Goal: Information Seeking & Learning: Learn about a topic

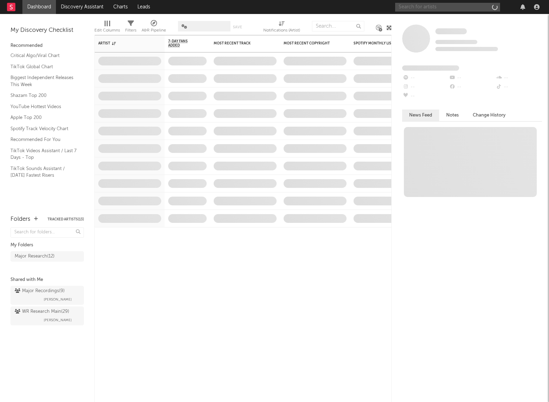
click at [408, 9] on input "text" at bounding box center [447, 7] width 105 height 9
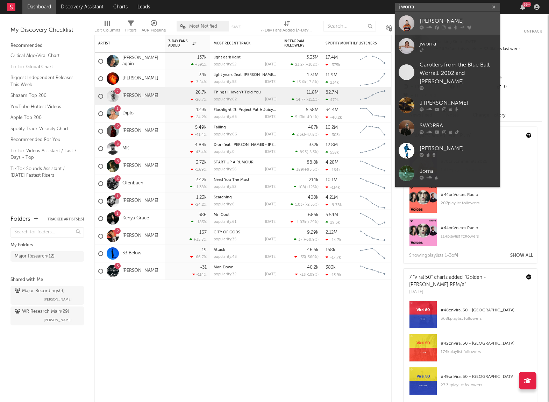
type input "j worra"
click at [417, 29] on link "[PERSON_NAME]" at bounding box center [447, 23] width 105 height 23
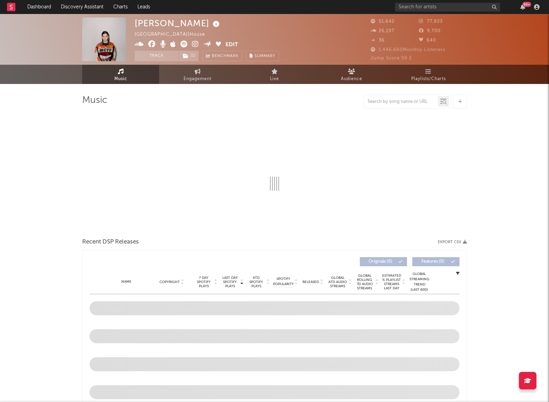
select select "6m"
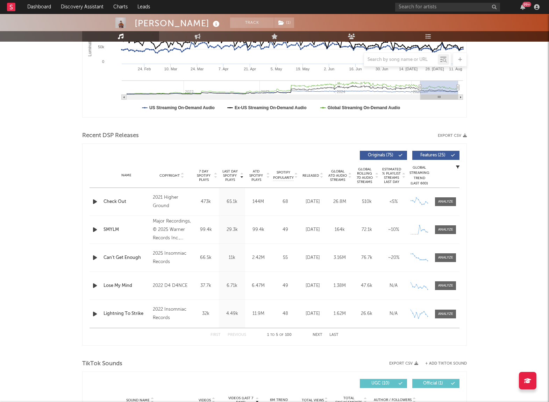
scroll to position [163, 0]
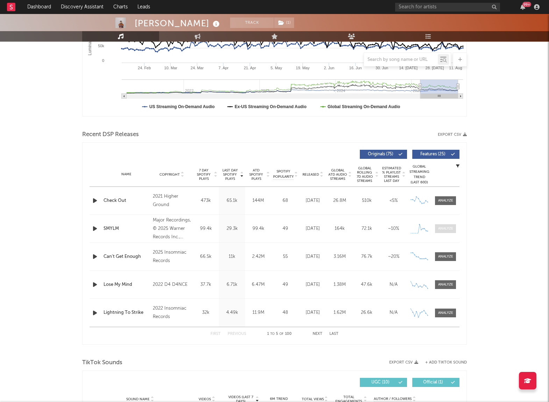
click at [449, 229] on div at bounding box center [445, 228] width 15 height 5
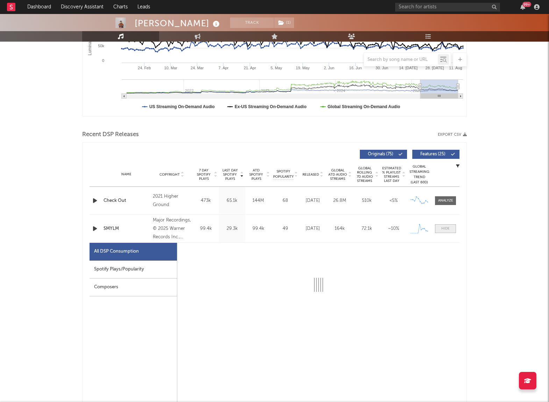
select select "1w"
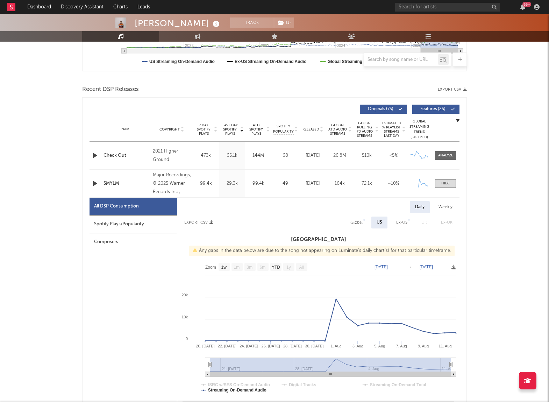
scroll to position [210, 0]
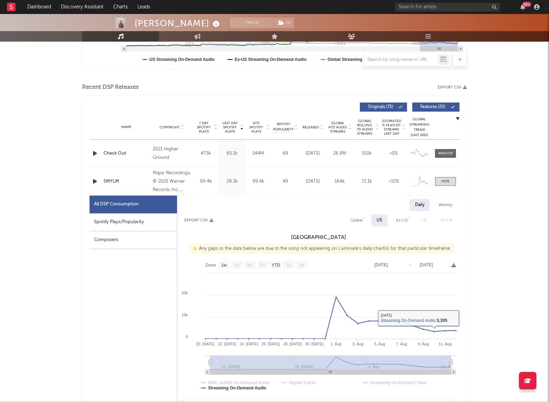
click at [439, 204] on div "Weekly" at bounding box center [445, 205] width 24 height 12
select select "1w"
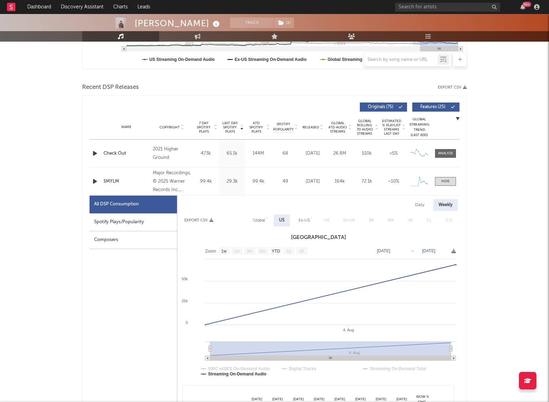
click at [422, 207] on div "Daily" at bounding box center [420, 205] width 20 height 12
select select "1w"
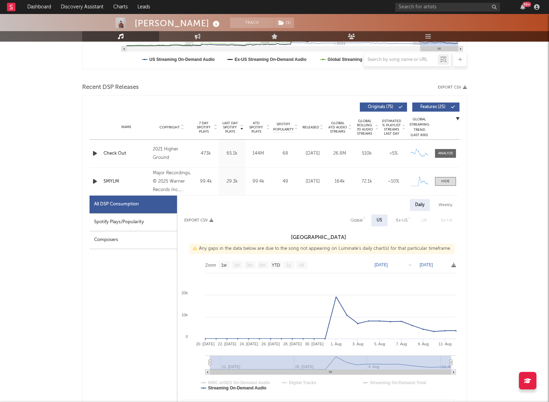
click at [362, 222] on div "Global" at bounding box center [356, 220] width 12 height 8
select select "1w"
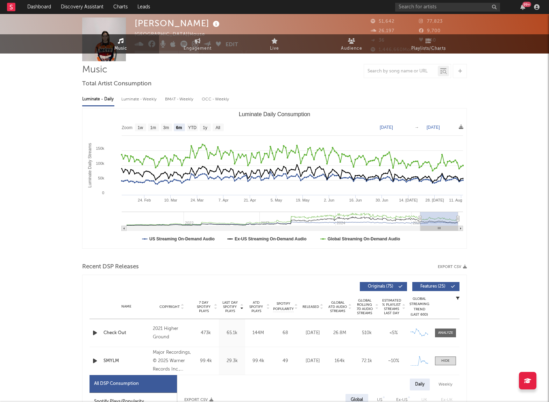
scroll to position [0, 0]
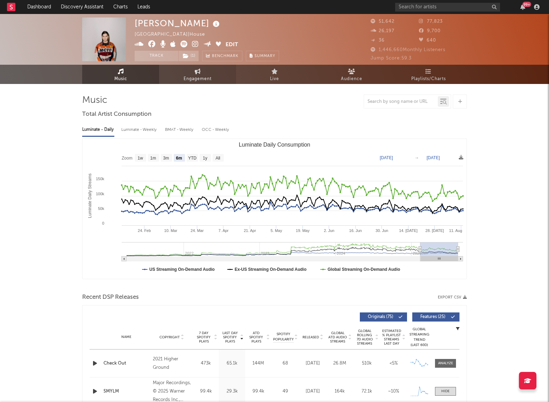
click at [174, 71] on link "Engagement" at bounding box center [197, 74] width 77 height 19
select select "1w"
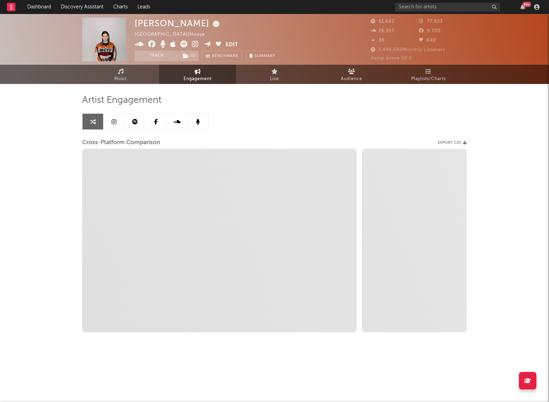
select select "1m"
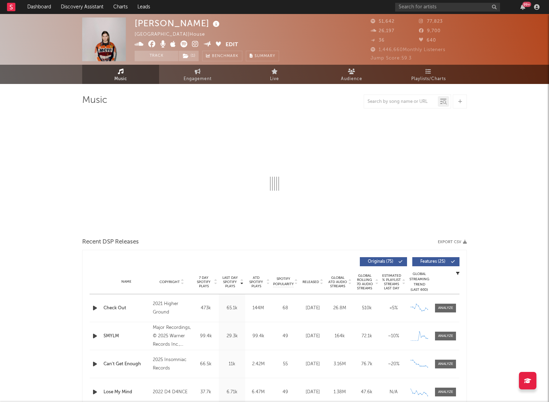
select select "6m"
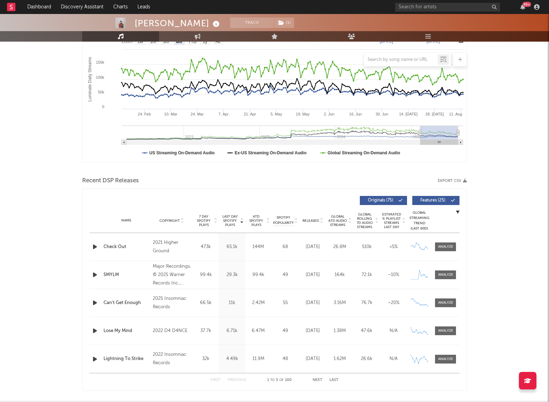
scroll to position [120, 0]
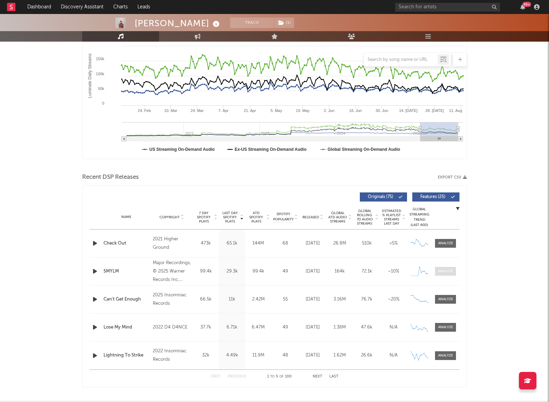
click at [446, 268] on span at bounding box center [445, 271] width 21 height 9
select select "1w"
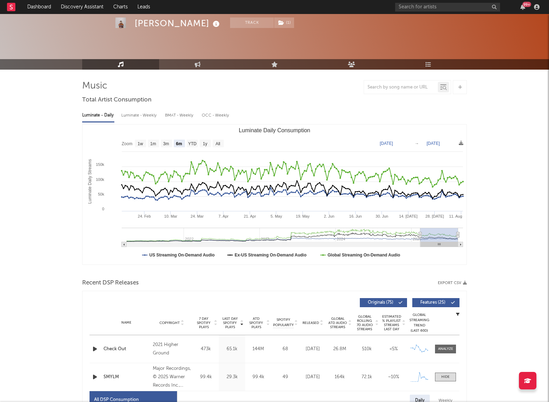
scroll to position [0, 0]
